Goal: Task Accomplishment & Management: Manage account settings

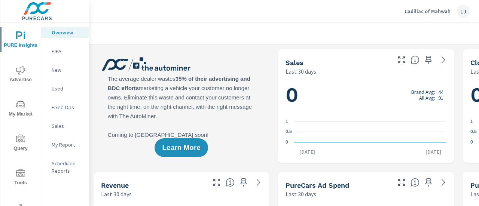
scroll to position [140, 0]
click at [65, 146] on p "My Report" at bounding box center [67, 144] width 31 height 7
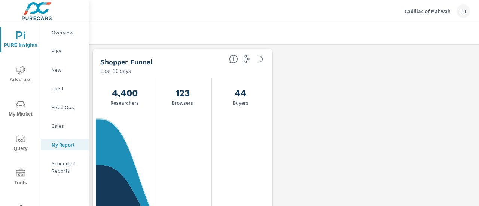
scroll to position [1393, 565]
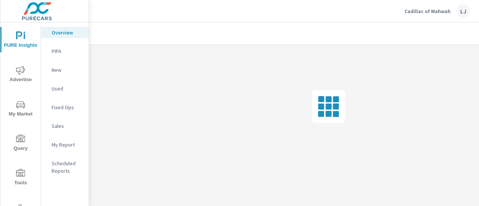
click at [438, 57] on div at bounding box center [328, 107] width 479 height 124
click at [437, 9] on p "Cadillac of Mahwah" at bounding box center [428, 11] width 46 height 7
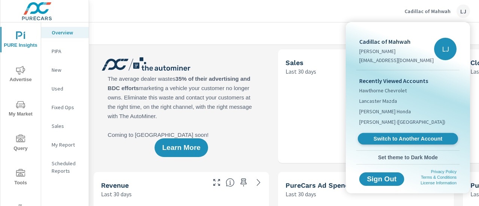
click at [410, 139] on span "Switch to Another Account" at bounding box center [408, 139] width 92 height 7
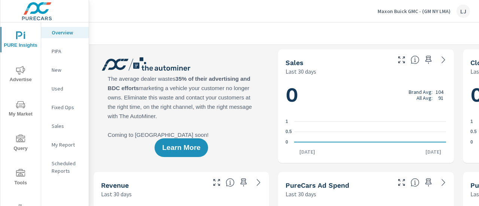
scroll to position [253, 0]
click at [61, 146] on p "My Report" at bounding box center [67, 144] width 31 height 7
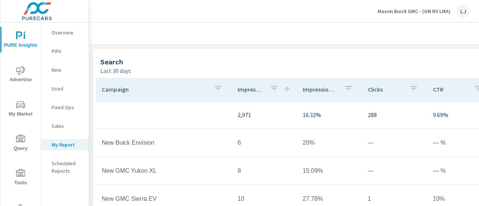
scroll to position [28, 0]
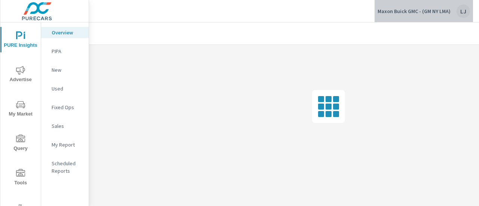
click at [437, 10] on p "Maxon Buick GMC - (GM NY LMA)" at bounding box center [414, 11] width 73 height 7
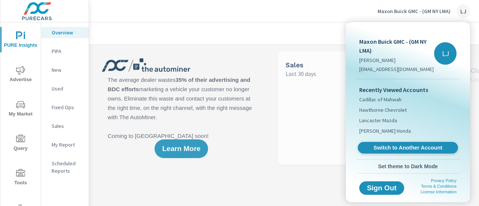
click at [395, 150] on span "Switch to Another Account" at bounding box center [408, 147] width 92 height 7
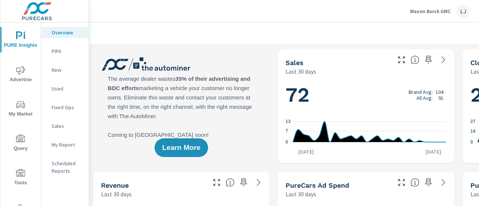
scroll to position [80, 0]
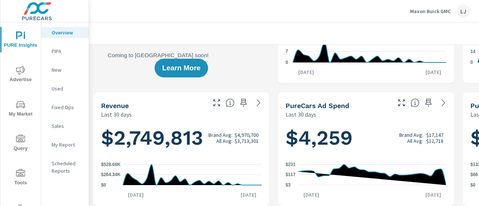
click at [65, 141] on p "My Report" at bounding box center [67, 144] width 31 height 7
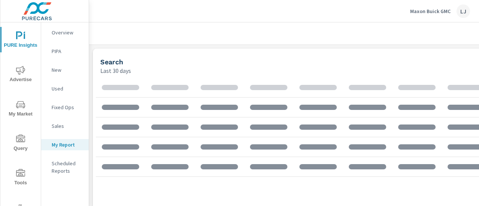
scroll to position [704, 565]
